Goal: Task Accomplishment & Management: Use online tool/utility

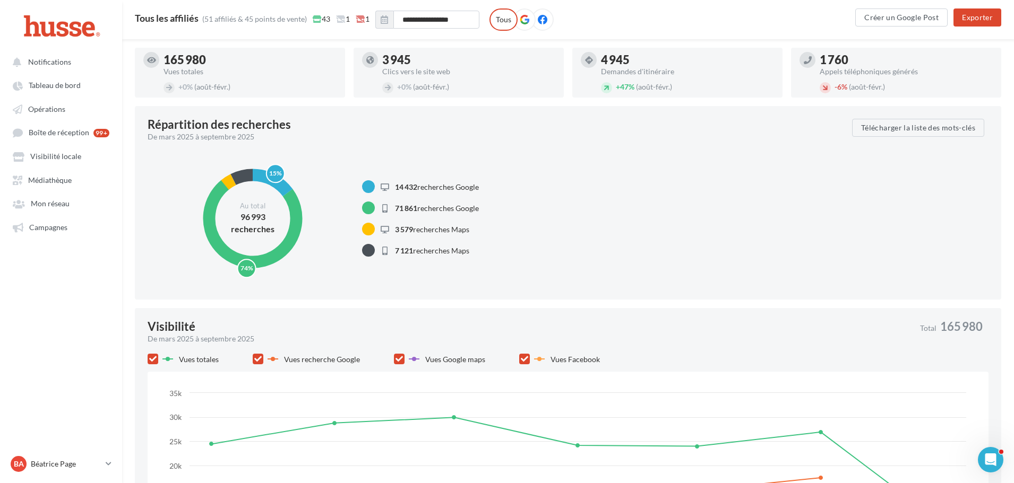
scroll to position [159, 0]
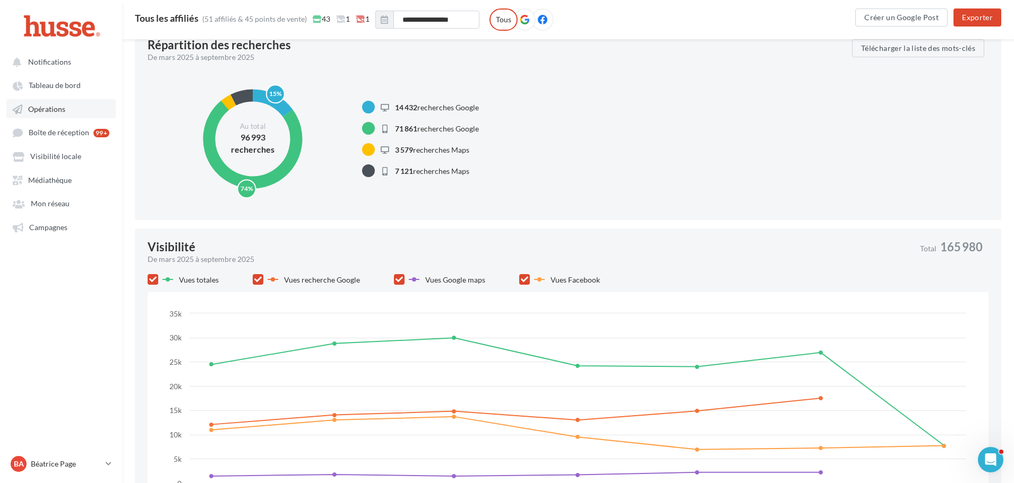
click at [45, 108] on span "Opérations" at bounding box center [46, 109] width 37 height 9
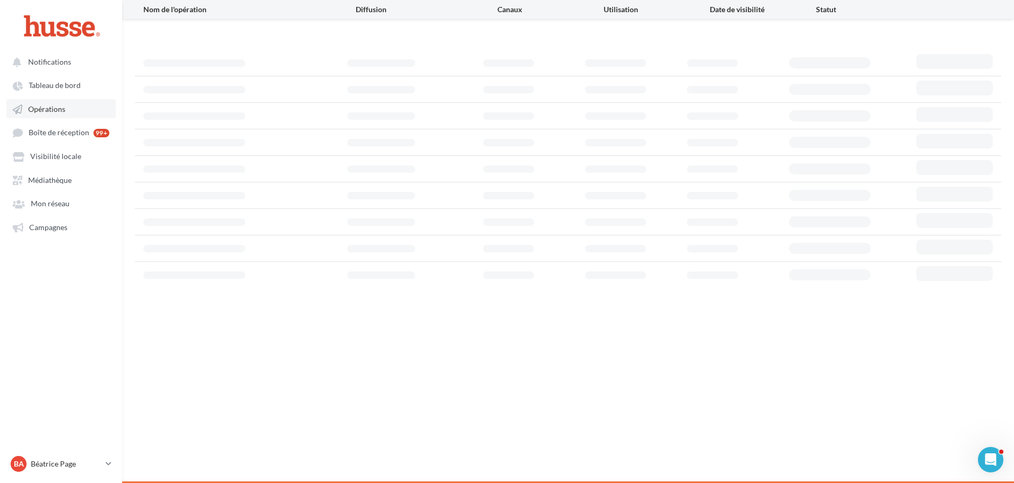
scroll to position [17, 0]
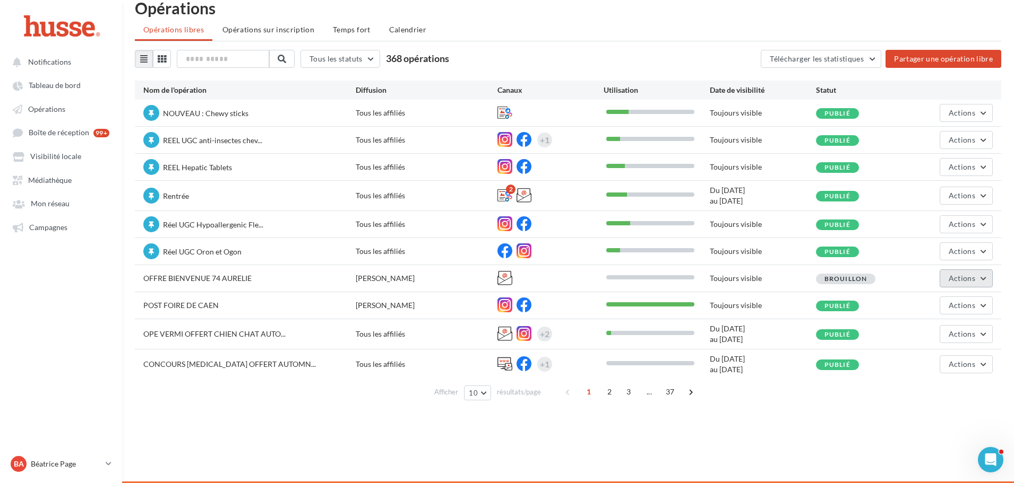
click at [971, 274] on span "Actions" at bounding box center [961, 278] width 27 height 9
click at [941, 298] on button "Editer" at bounding box center [939, 304] width 106 height 28
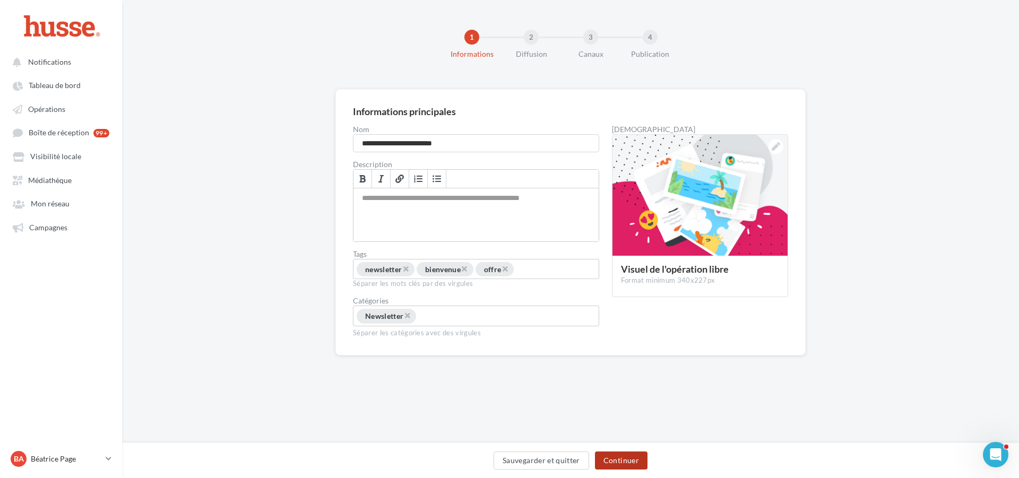
click at [624, 460] on button "Continuer" at bounding box center [621, 461] width 53 height 18
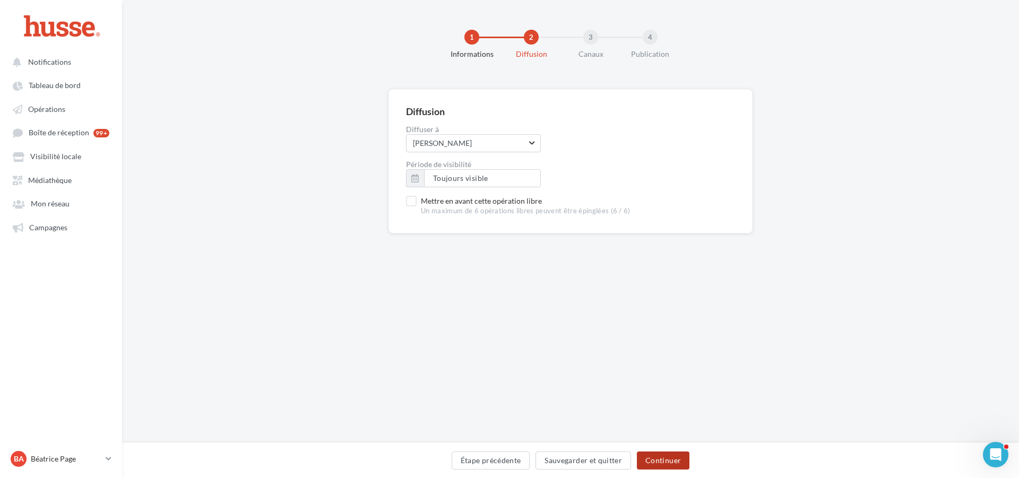
click at [668, 458] on button "Continuer" at bounding box center [663, 461] width 53 height 18
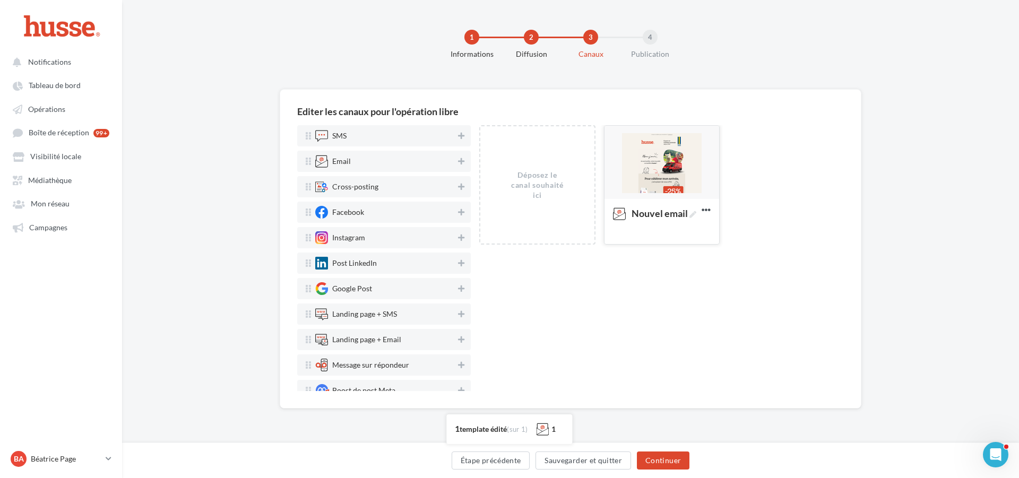
click at [666, 157] on div at bounding box center [661, 163] width 115 height 74
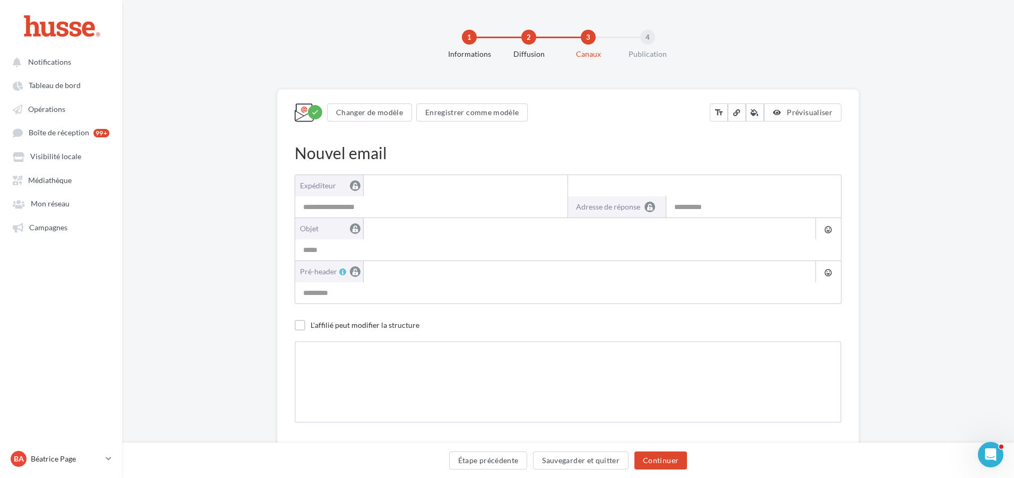
type input "**********"
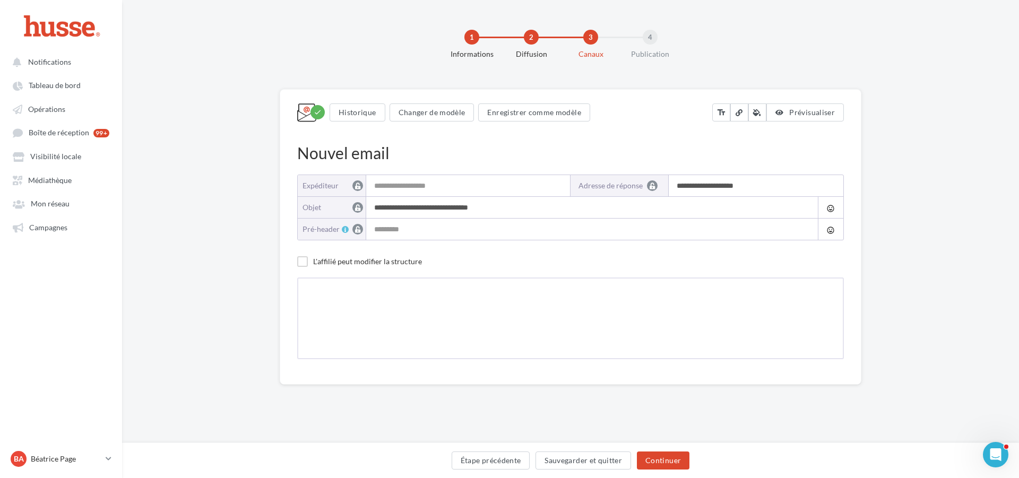
type input "**********"
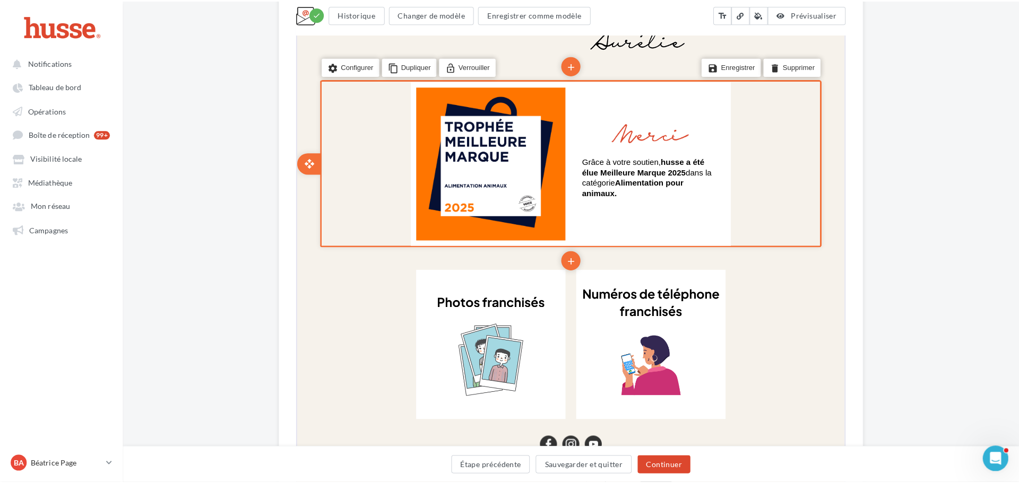
scroll to position [902, 0]
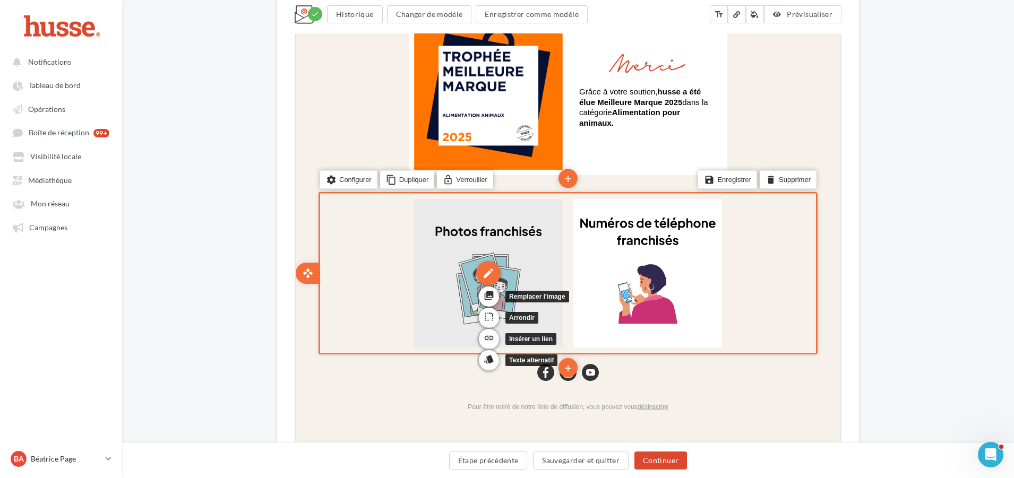
click at [486, 270] on div "edit" at bounding box center [487, 272] width 24 height 24
click at [487, 339] on icon "link" at bounding box center [487, 337] width 11 height 18
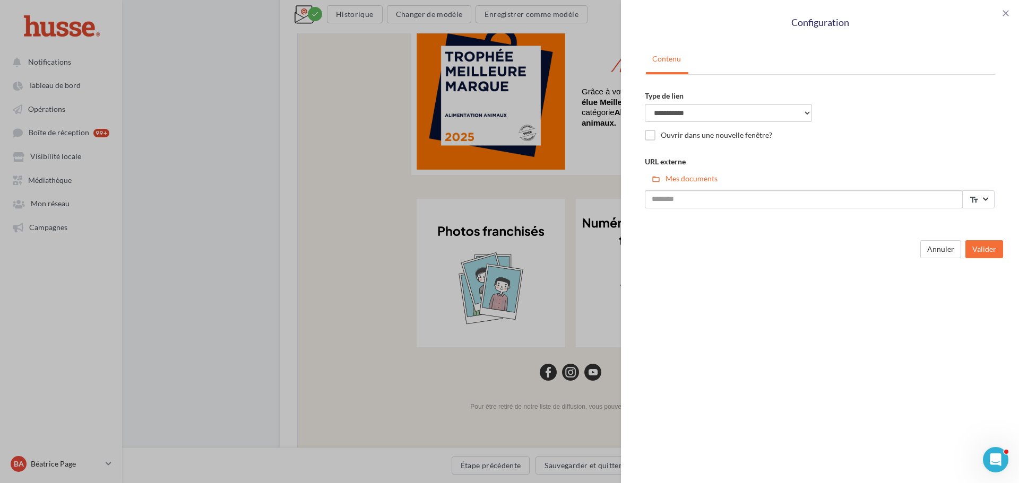
click at [343, 210] on div "**********" at bounding box center [509, 241] width 1019 height 483
drag, startPoint x: 952, startPoint y: 250, endPoint x: 938, endPoint y: 250, distance: 13.8
click at [949, 250] on button "Annuler" at bounding box center [940, 249] width 41 height 18
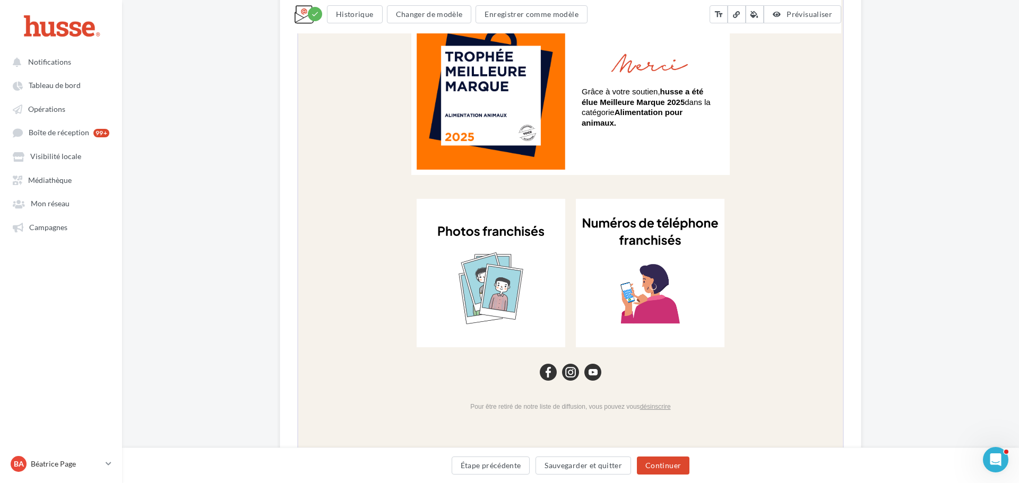
click at [393, 238] on div "**********" at bounding box center [509, 241] width 1019 height 483
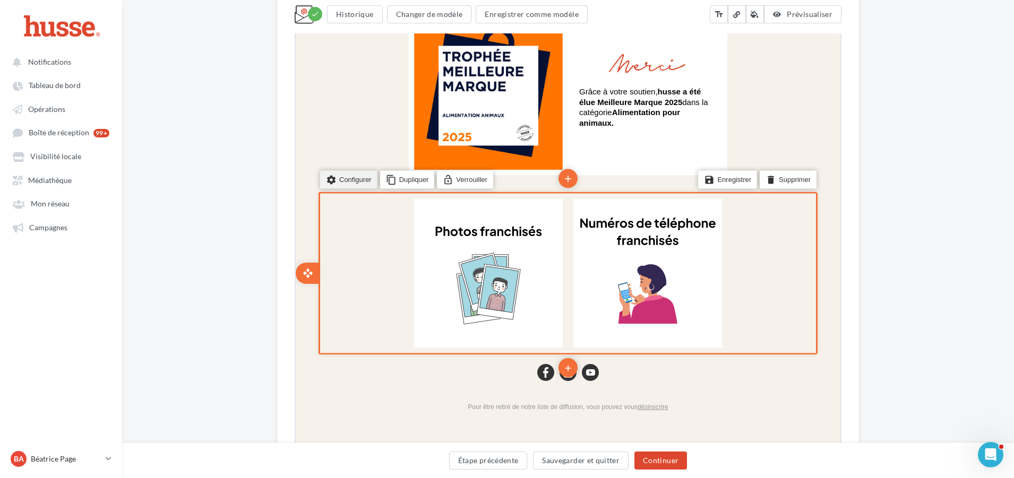
click at [350, 181] on li "settings Configurer" at bounding box center [347, 178] width 57 height 18
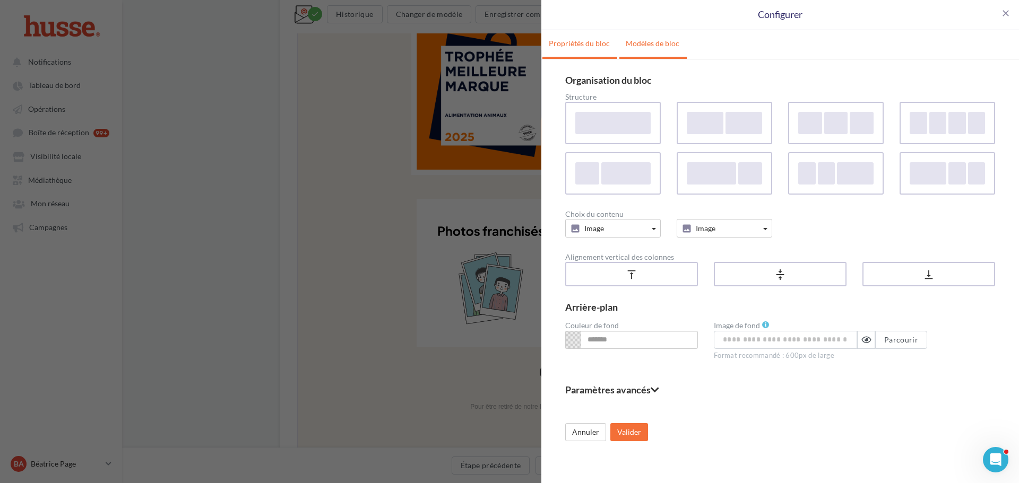
click at [656, 45] on link "Modèles de bloc" at bounding box center [652, 43] width 66 height 27
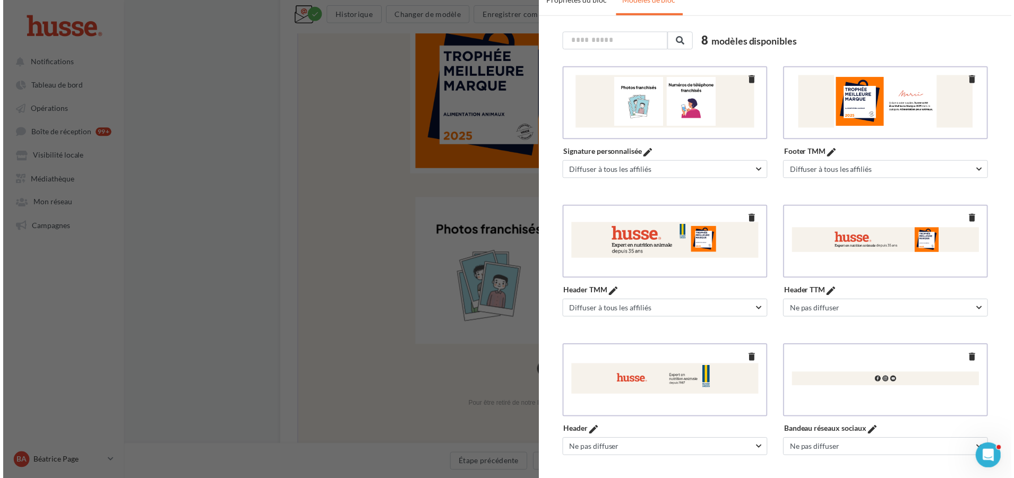
scroll to position [96, 0]
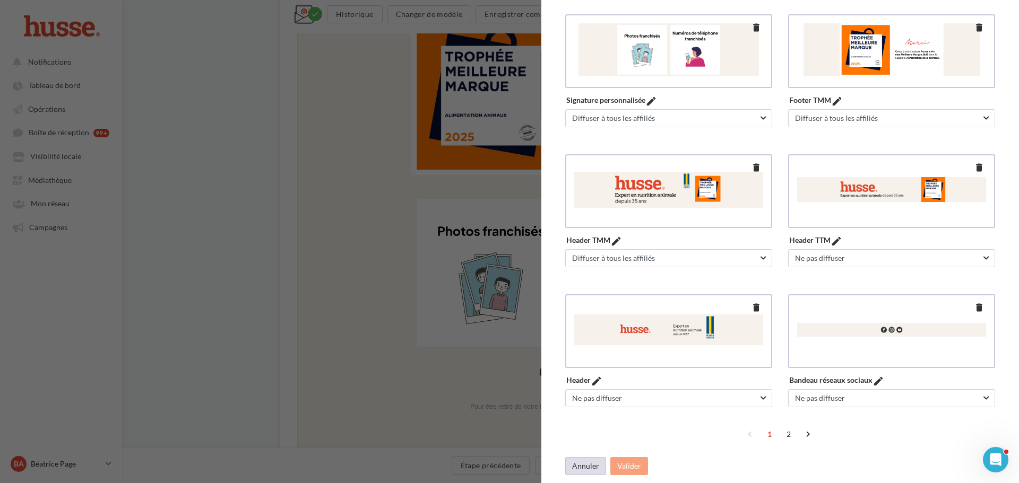
click at [581, 467] on button "Annuler" at bounding box center [585, 466] width 41 height 18
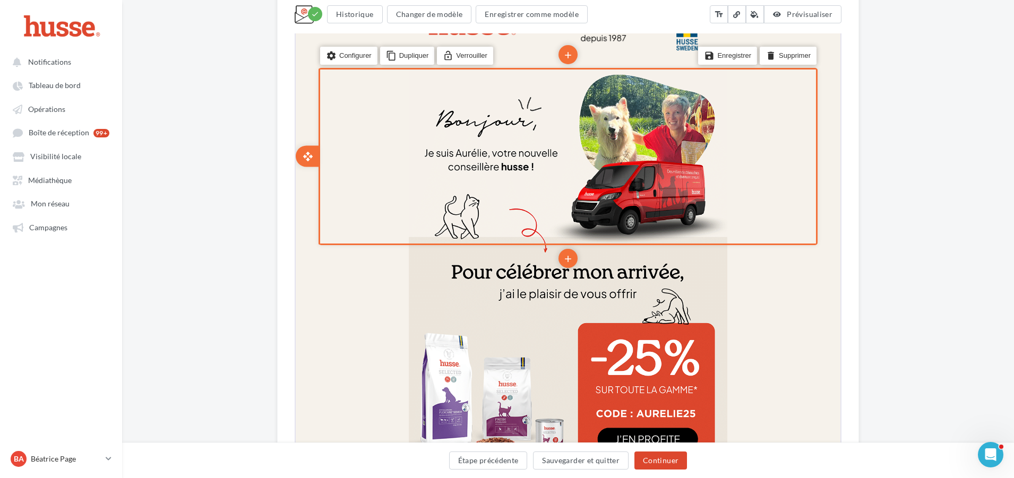
scroll to position [0, 0]
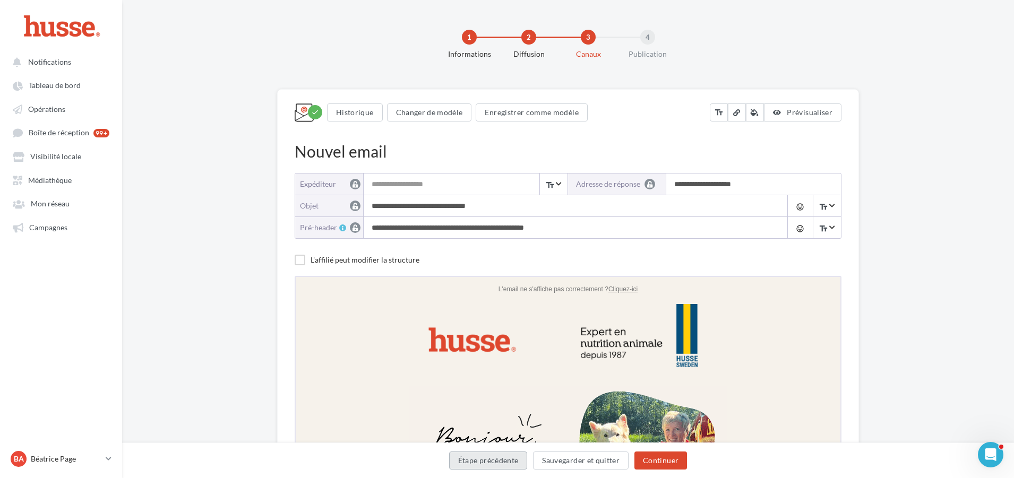
click at [484, 460] on button "Étape précédente" at bounding box center [488, 461] width 79 height 18
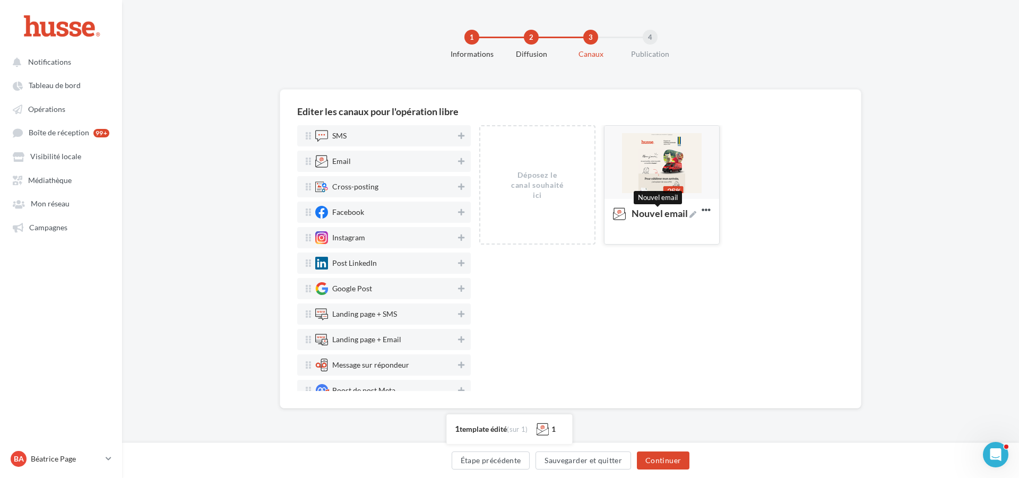
click at [665, 214] on span "Nouvel email" at bounding box center [664, 214] width 65 height 10
click at [665, 214] on textarea "Nouvel email Nouvel email" at bounding box center [651, 215] width 86 height 24
click at [661, 213] on textarea "Nouvel email" at bounding box center [651, 215] width 86 height 24
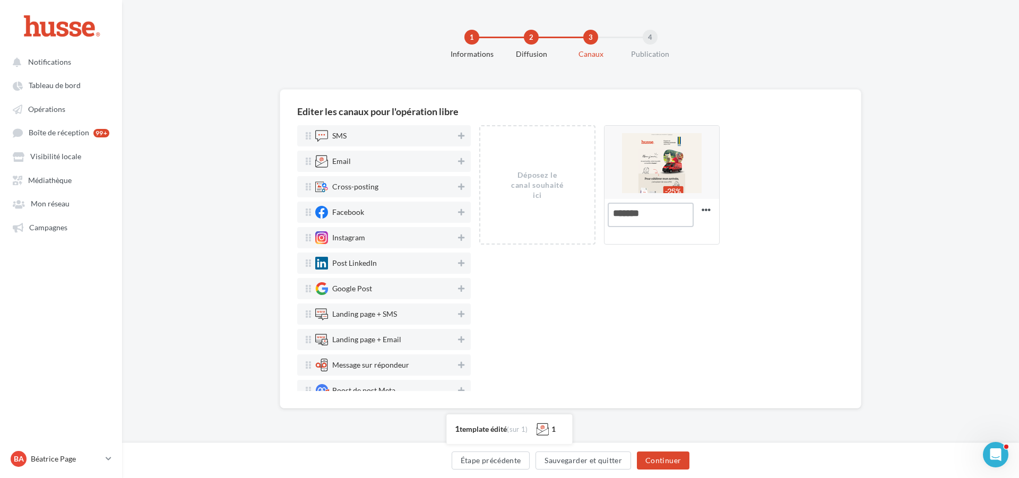
type textarea "*******"
drag, startPoint x: 769, startPoint y: 328, endPoint x: 783, endPoint y: 328, distance: 13.8
click at [772, 328] on div "Déposez le canal souhaité ici CLIENTS Editer Prévisualiser Test Dupliquer Suppr…" at bounding box center [661, 258] width 365 height 266
click at [704, 209] on icon at bounding box center [706, 210] width 26 height 26
click at [737, 313] on button "Dupliquer" at bounding box center [752, 314] width 106 height 27
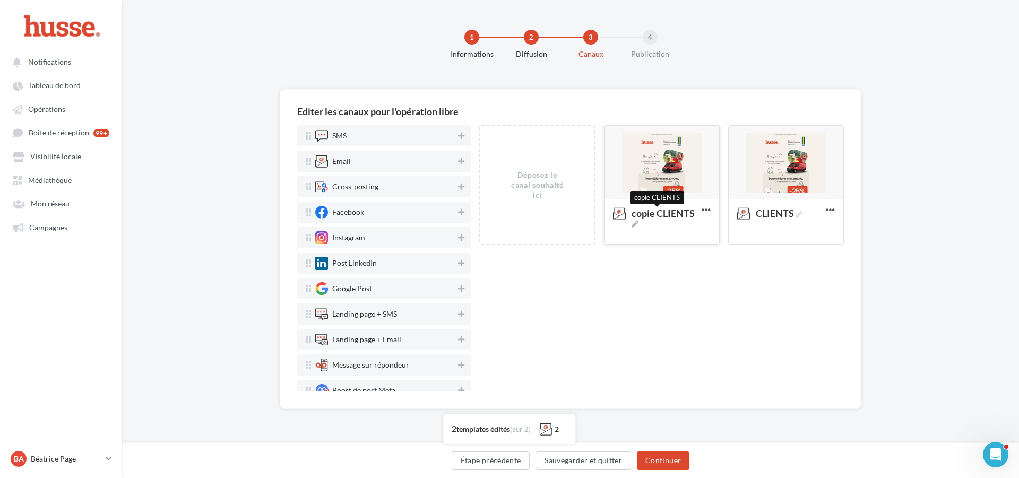
click at [638, 224] on icon at bounding box center [635, 224] width 7 height 7
click at [678, 224] on textarea "copie CLIENTS copie CLIENTS" at bounding box center [651, 215] width 86 height 24
click at [663, 213] on textarea "copie CLIENTS" at bounding box center [651, 215] width 86 height 24
click at [663, 212] on textarea "copie CLIENTS" at bounding box center [651, 215] width 86 height 24
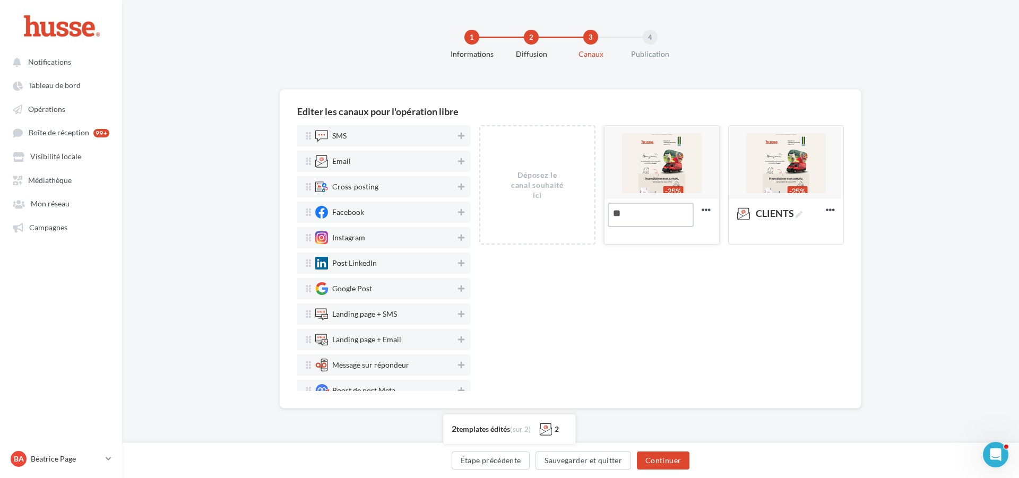
type textarea "*"
type textarea "*********"
click at [715, 310] on div "Déposez le canal souhaité ici PROSPECTS Editer Prévisualiser Test Dupliquer Sup…" at bounding box center [661, 258] width 365 height 266
click at [658, 167] on div at bounding box center [661, 163] width 115 height 74
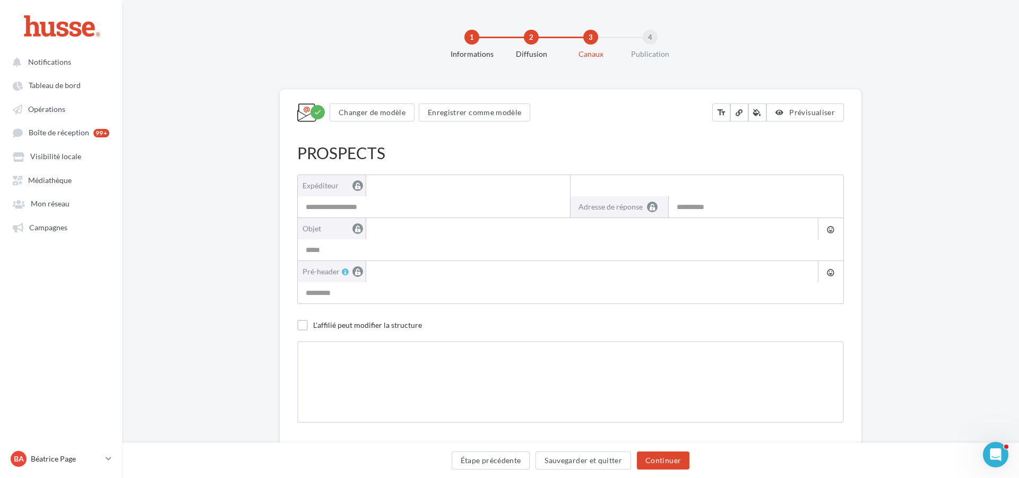
type input "**********"
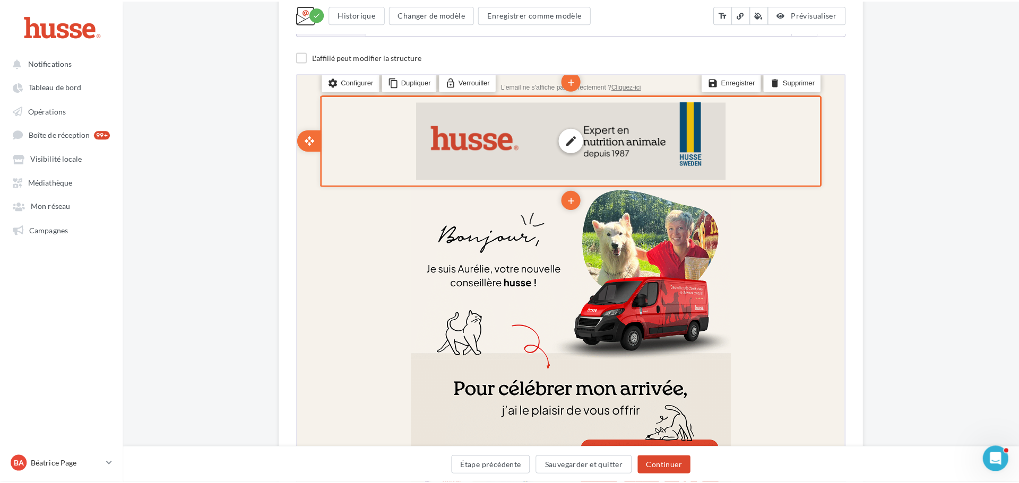
scroll to position [318, 0]
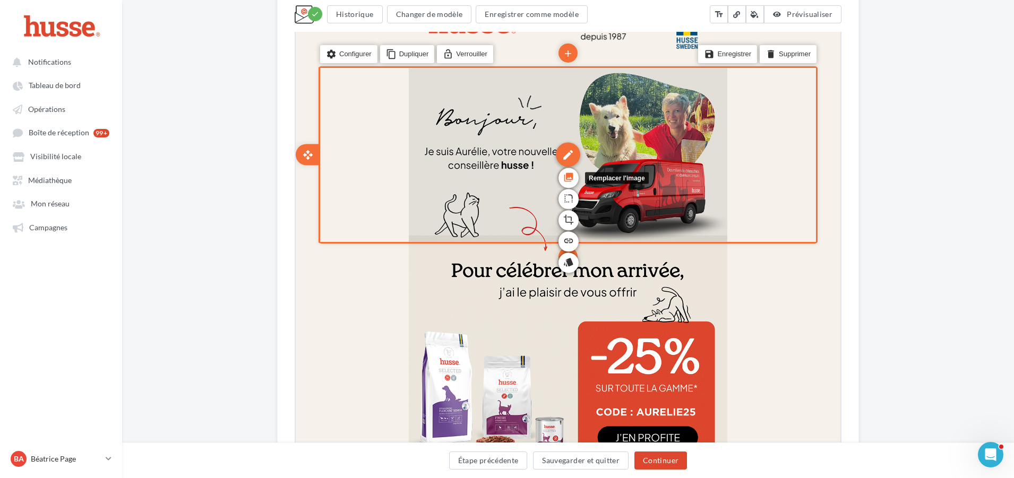
click at [569, 174] on icon "photo_library" at bounding box center [567, 176] width 11 height 18
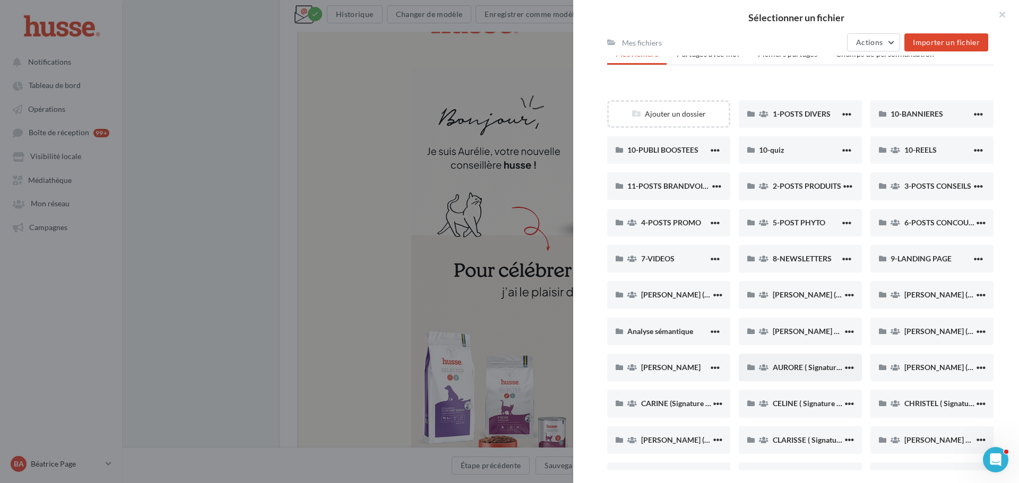
scroll to position [106, 0]
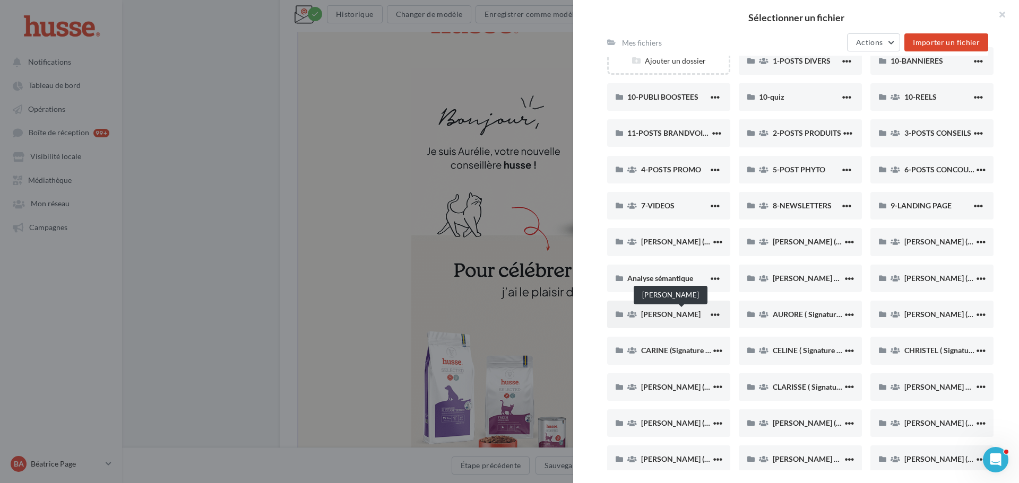
click at [672, 314] on span "AURELIE DESCOMBES" at bounding box center [670, 314] width 59 height 9
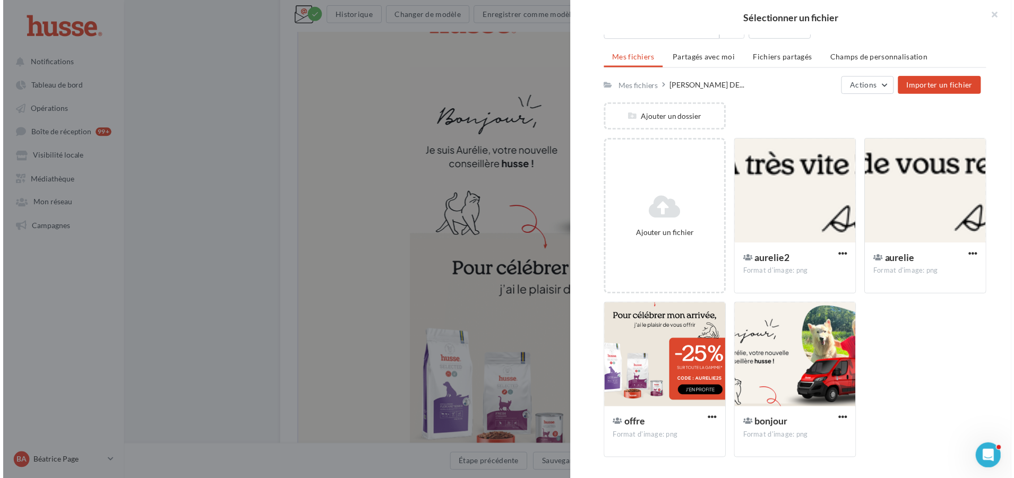
scroll to position [50, 0]
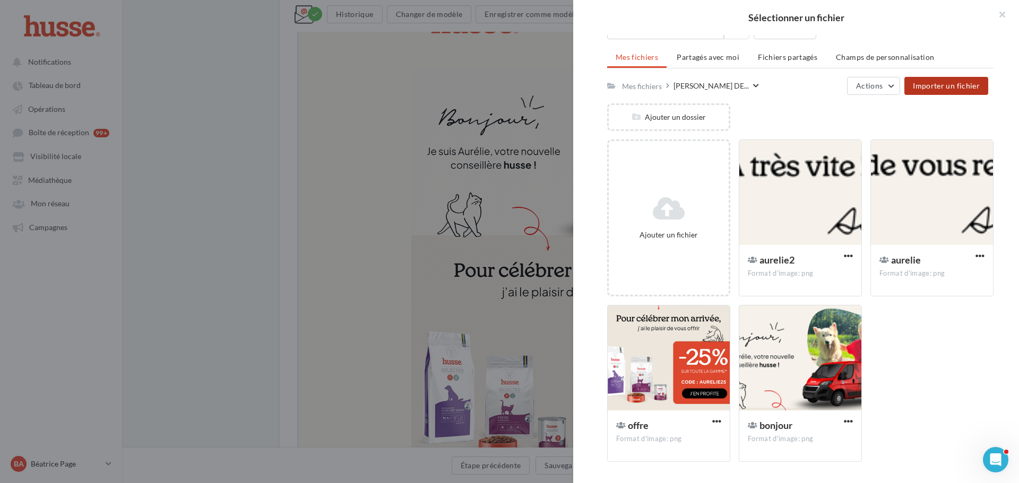
click at [953, 85] on span "Importer un fichier" at bounding box center [946, 85] width 67 height 9
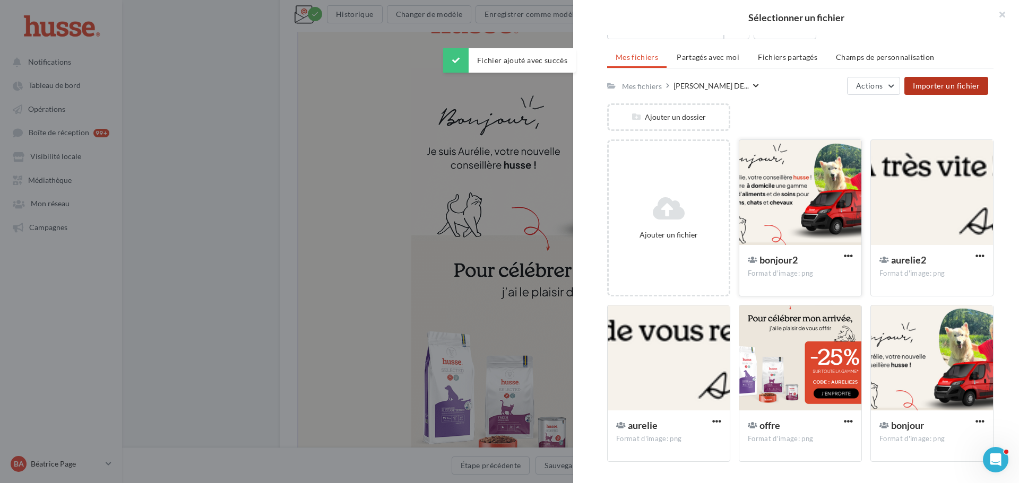
click at [810, 189] on div at bounding box center [800, 193] width 122 height 106
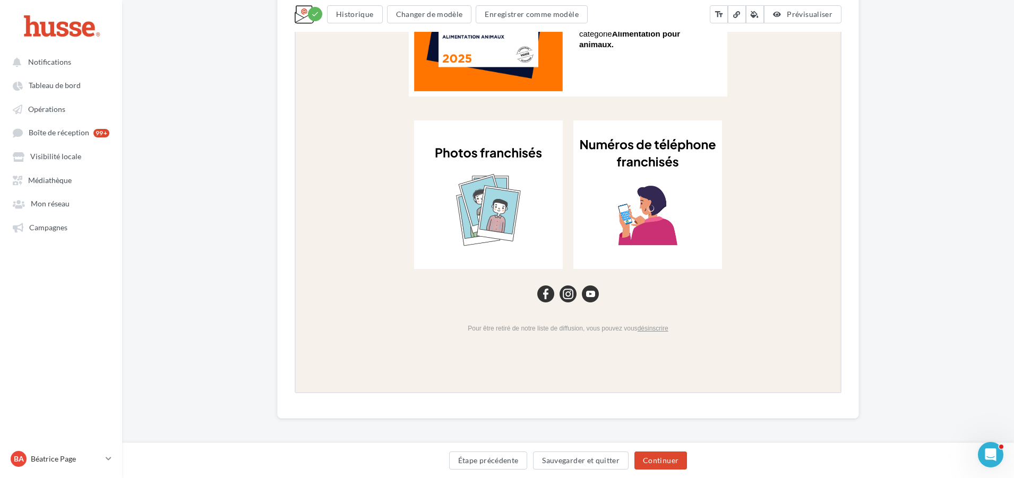
scroll to position [982, 0]
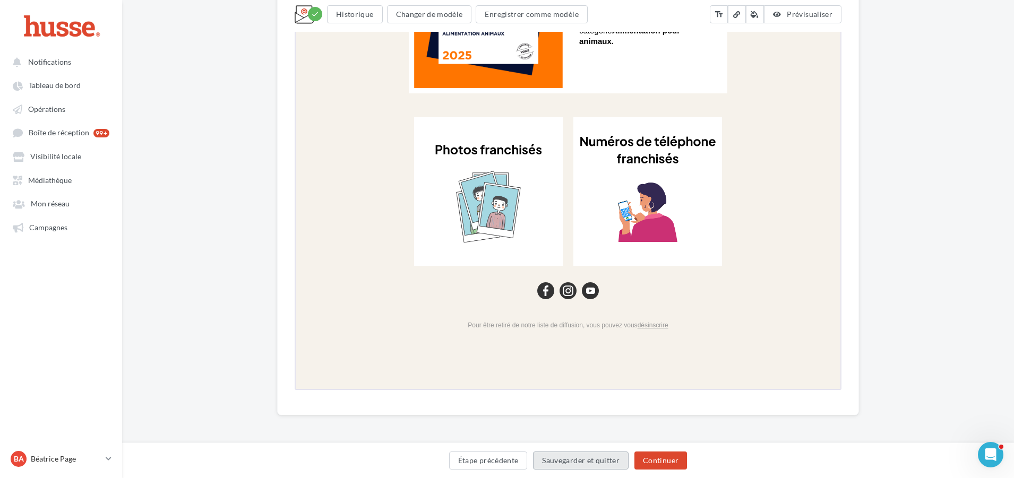
click at [593, 461] on button "Sauvegarder et quitter" at bounding box center [581, 461] width 96 height 18
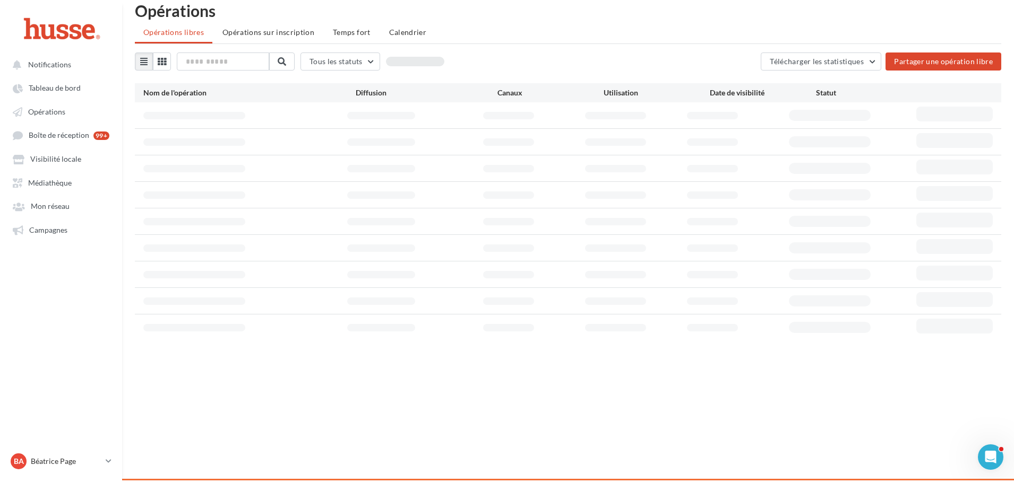
scroll to position [17, 0]
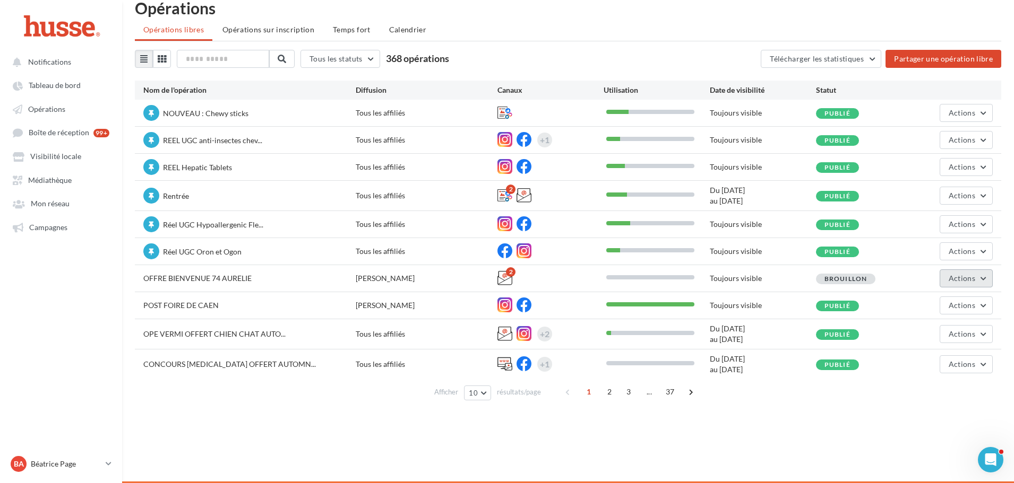
click at [982, 275] on button "Actions" at bounding box center [965, 279] width 53 height 18
click at [932, 357] on button "Publier" at bounding box center [939, 359] width 106 height 28
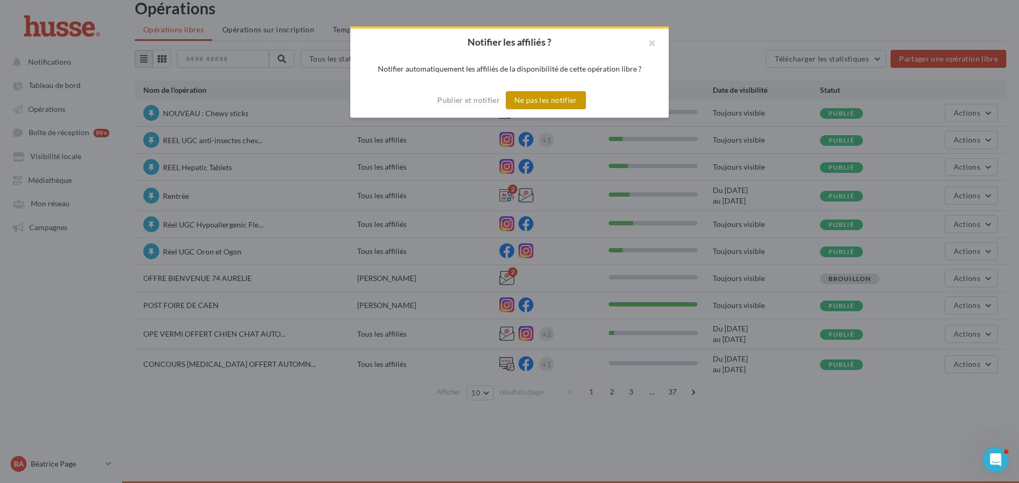
click at [555, 97] on button "Ne pas les notifier" at bounding box center [546, 100] width 80 height 18
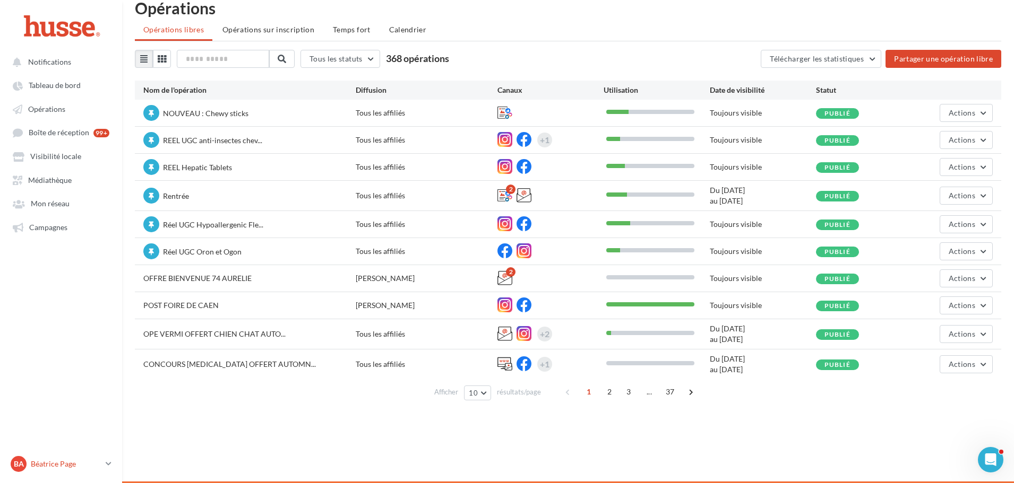
click at [96, 464] on p "Béatrice Page" at bounding box center [66, 464] width 71 height 11
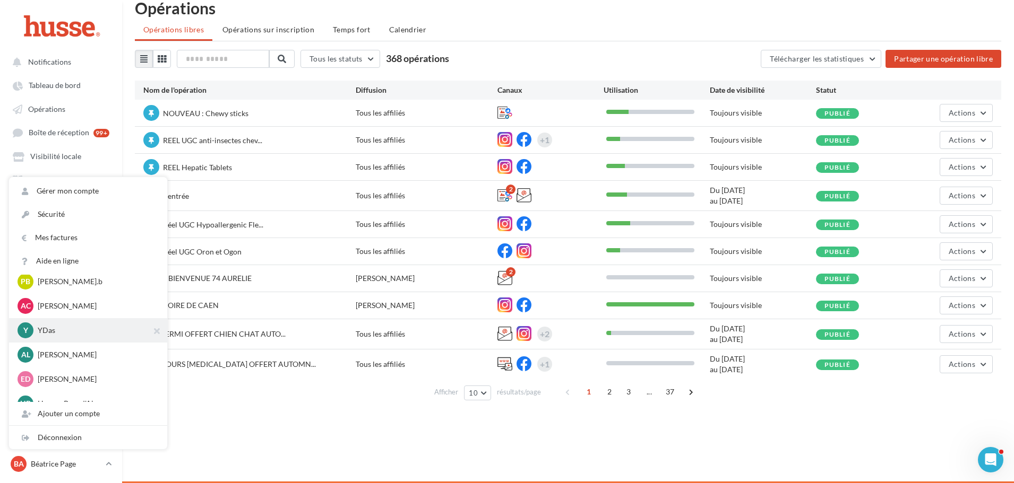
scroll to position [371, 0]
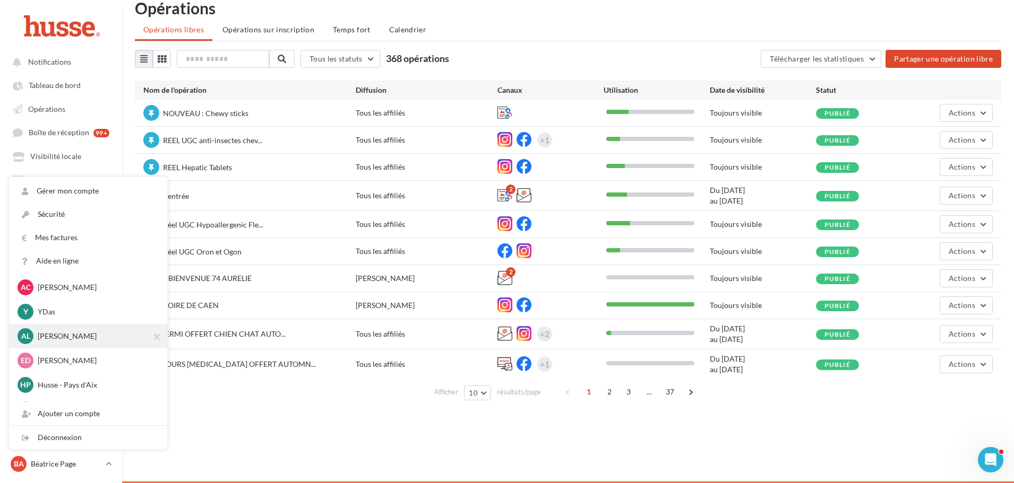
click at [95, 333] on p "Aurélie DESCOMBES" at bounding box center [96, 336] width 117 height 11
